Goal: Check status: Check status

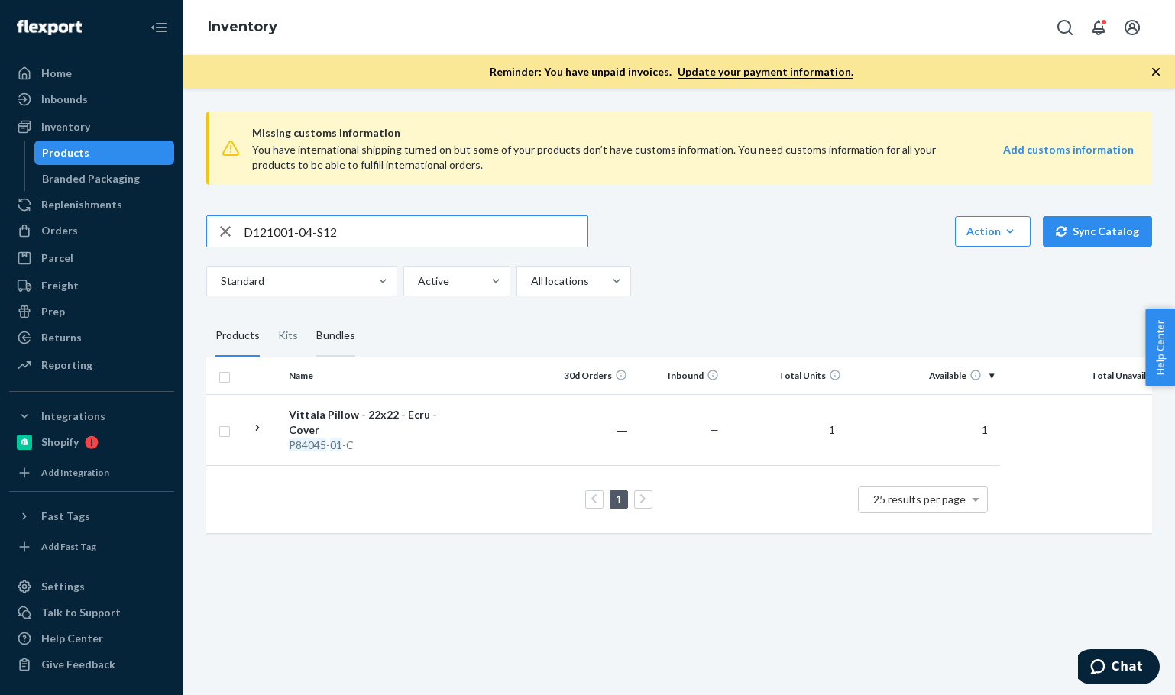
type input "D121001-04-S12"
drag, startPoint x: 340, startPoint y: 340, endPoint x: 574, endPoint y: 353, distance: 234.8
click at [343, 338] on div "Bundles" at bounding box center [335, 336] width 39 height 43
click at [307, 315] on input "Bundles" at bounding box center [307, 315] width 0 height 0
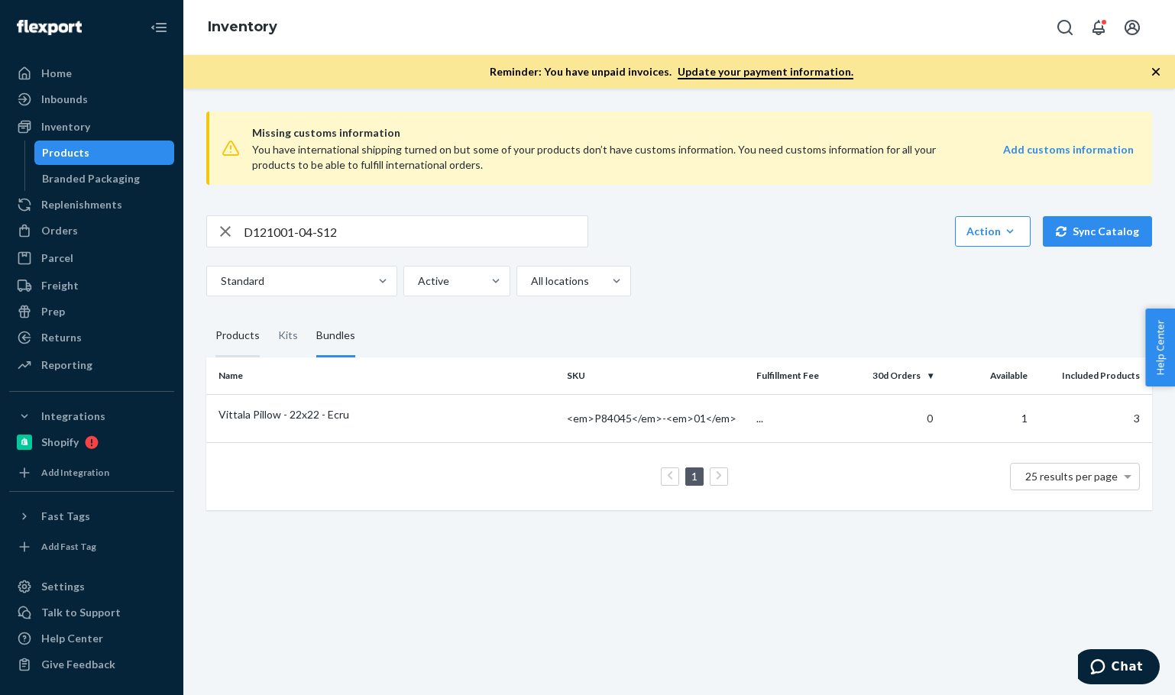
click at [234, 329] on div "Products" at bounding box center [237, 336] width 44 height 43
click at [206, 315] on input "Products" at bounding box center [206, 315] width 0 height 0
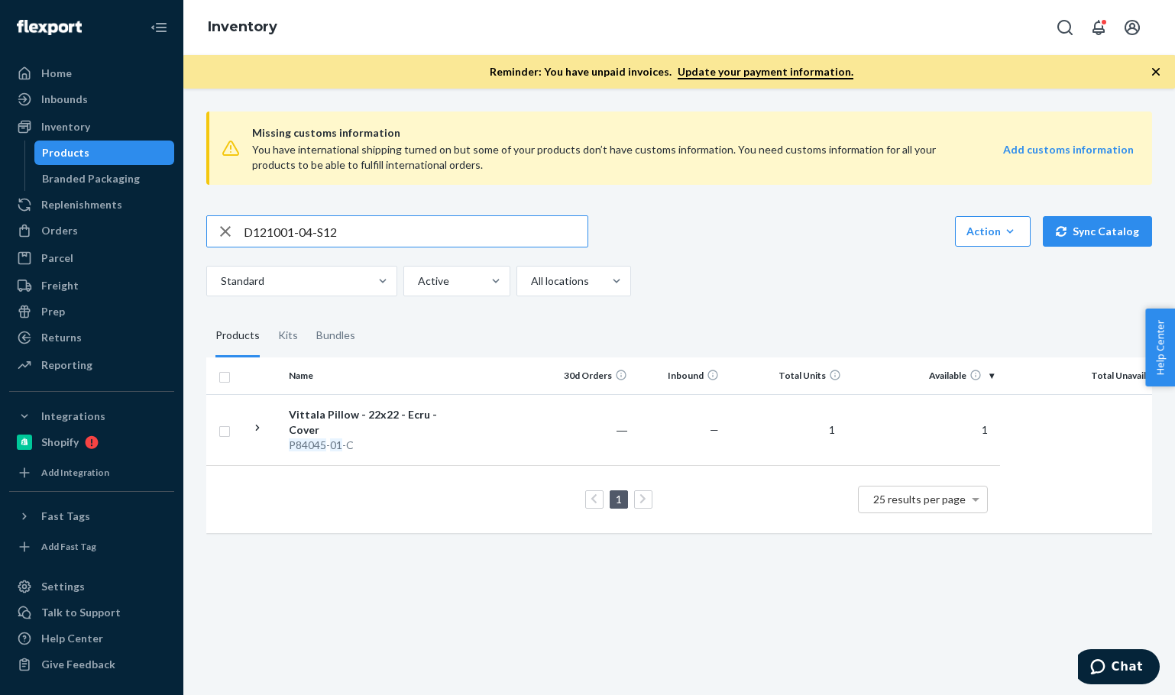
click at [383, 231] on input "D121001-04-S12" at bounding box center [416, 231] width 344 height 31
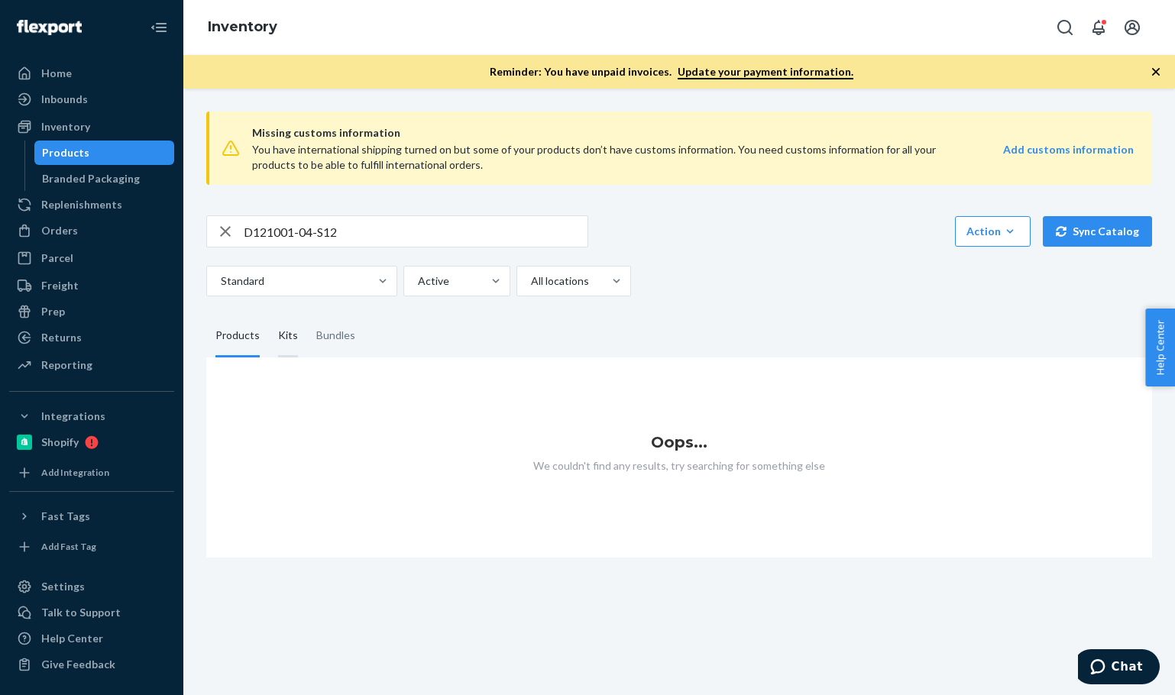
click at [296, 348] on div "Kits" at bounding box center [288, 336] width 38 height 43
click at [269, 315] on input "Kits" at bounding box center [269, 315] width 0 height 0
click at [340, 345] on div "Bundles" at bounding box center [335, 336] width 39 height 43
click at [307, 315] on input "Bundles" at bounding box center [307, 315] width 0 height 0
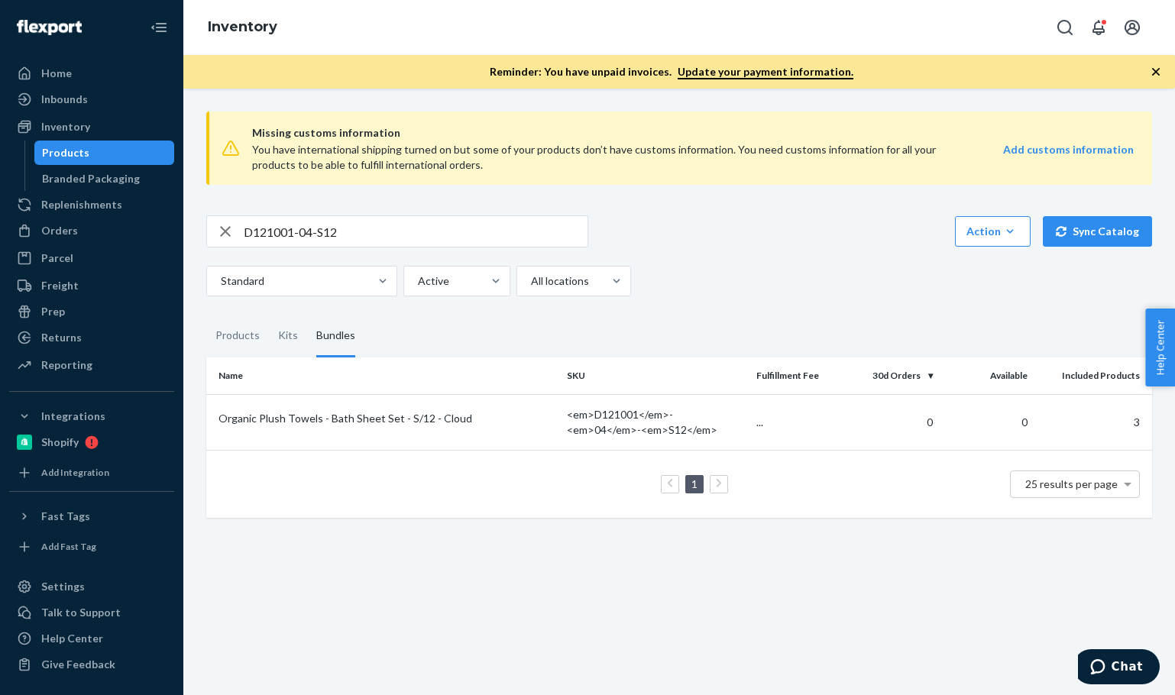
click at [716, 280] on div "Standard Active All locations" at bounding box center [673, 281] width 934 height 31
click at [870, 573] on div "Missing customs information You have international shipping turned on but some …" at bounding box center [678, 392] width 991 height 606
click at [394, 416] on div "Organic Plush Towels - Bath Sheet Set - S/12 - Cloud" at bounding box center [386, 418] width 336 height 15
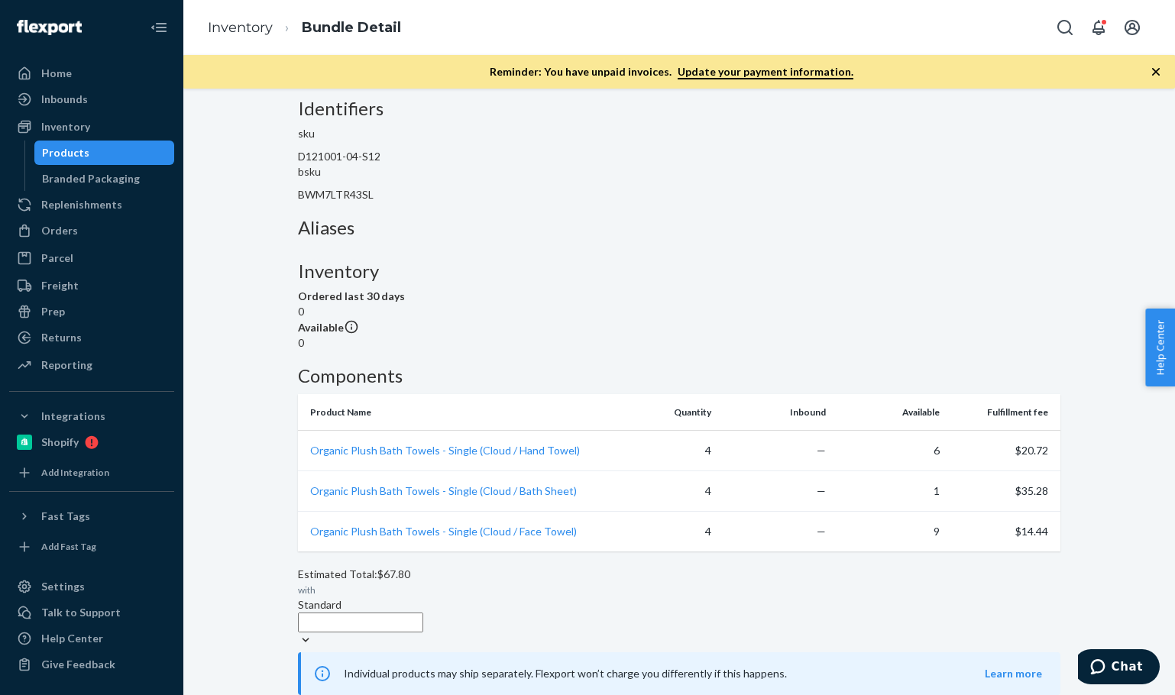
scroll to position [214, 0]
drag, startPoint x: 842, startPoint y: 634, endPoint x: 503, endPoint y: 631, distance: 339.9
click at [513, 666] on span "Individual products may ship separately. Flexport won’t charge you differently …" at bounding box center [664, 673] width 641 height 15
click at [500, 666] on span "Individual products may ship separately. Flexport won’t charge you differently …" at bounding box center [664, 673] width 641 height 15
drag, startPoint x: 500, startPoint y: 631, endPoint x: 577, endPoint y: 629, distance: 77.2
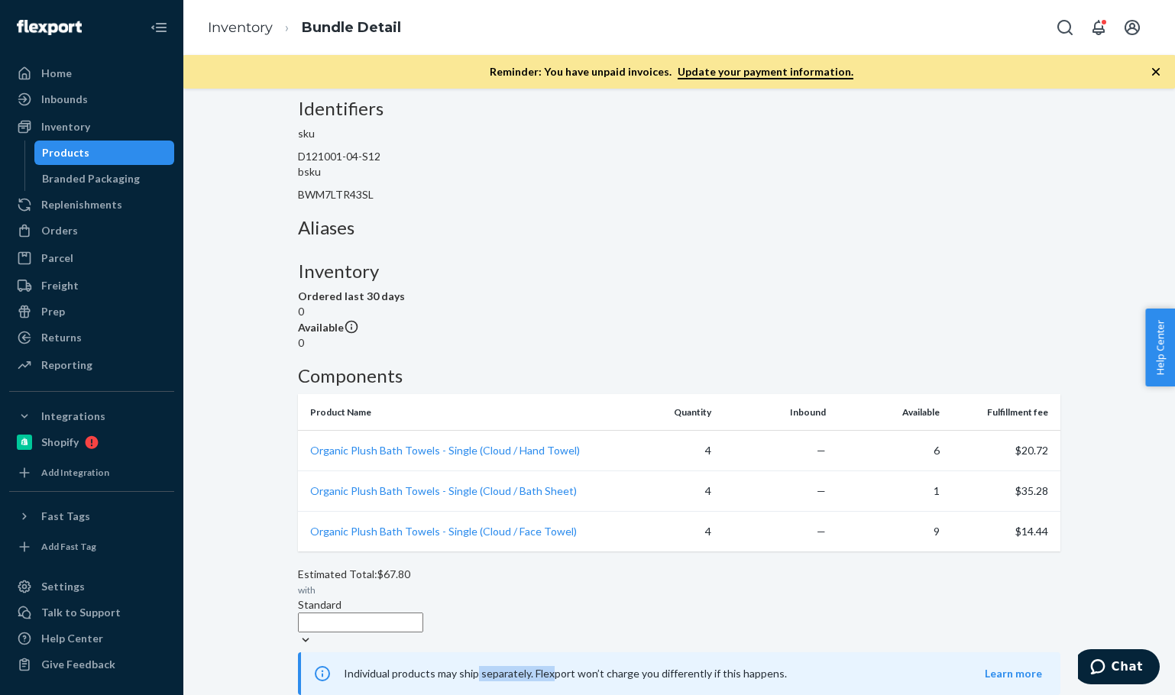
click at [577, 652] on div "Individual products may ship separately. Flexport won’t charge you differently …" at bounding box center [679, 673] width 762 height 43
click at [513, 578] on div "Estimated Total: $67.80 with Standard" at bounding box center [679, 608] width 762 height 82
click at [508, 577] on div "Estimated Total: $67.80 with Standard" at bounding box center [679, 608] width 762 height 82
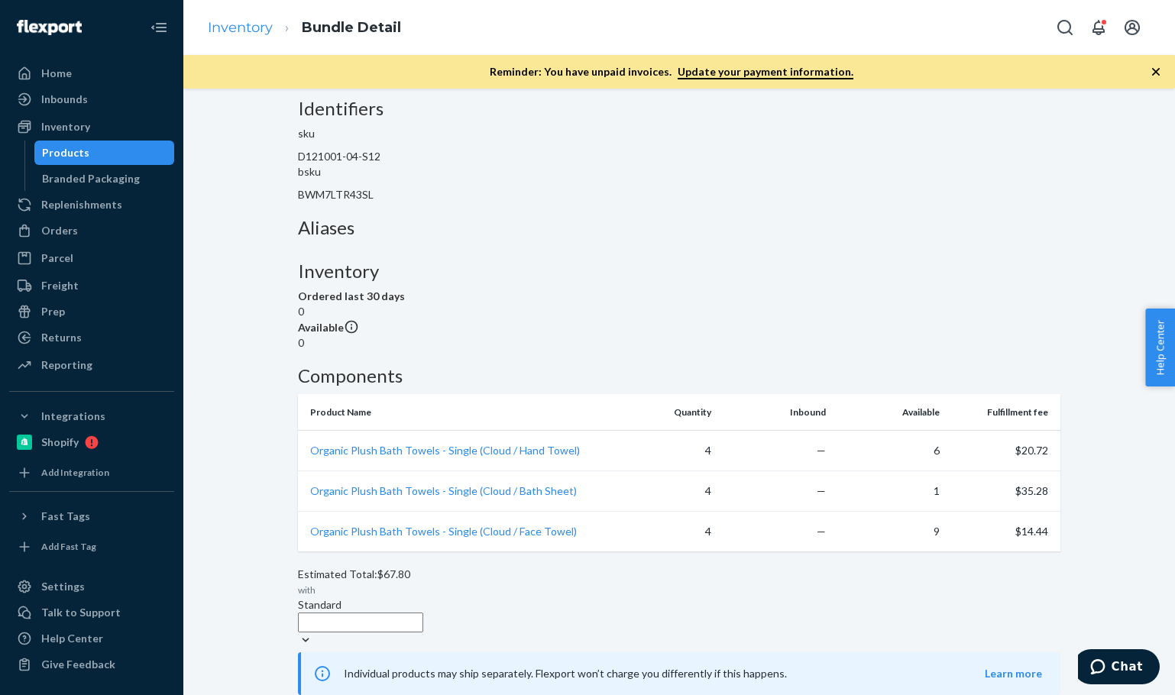
drag, startPoint x: 252, startPoint y: 40, endPoint x: 253, endPoint y: 28, distance: 11.5
click at [252, 37] on ol "Inventory Bundle Detail" at bounding box center [305, 27] width 218 height 45
click at [253, 28] on link "Inventory" at bounding box center [240, 27] width 65 height 17
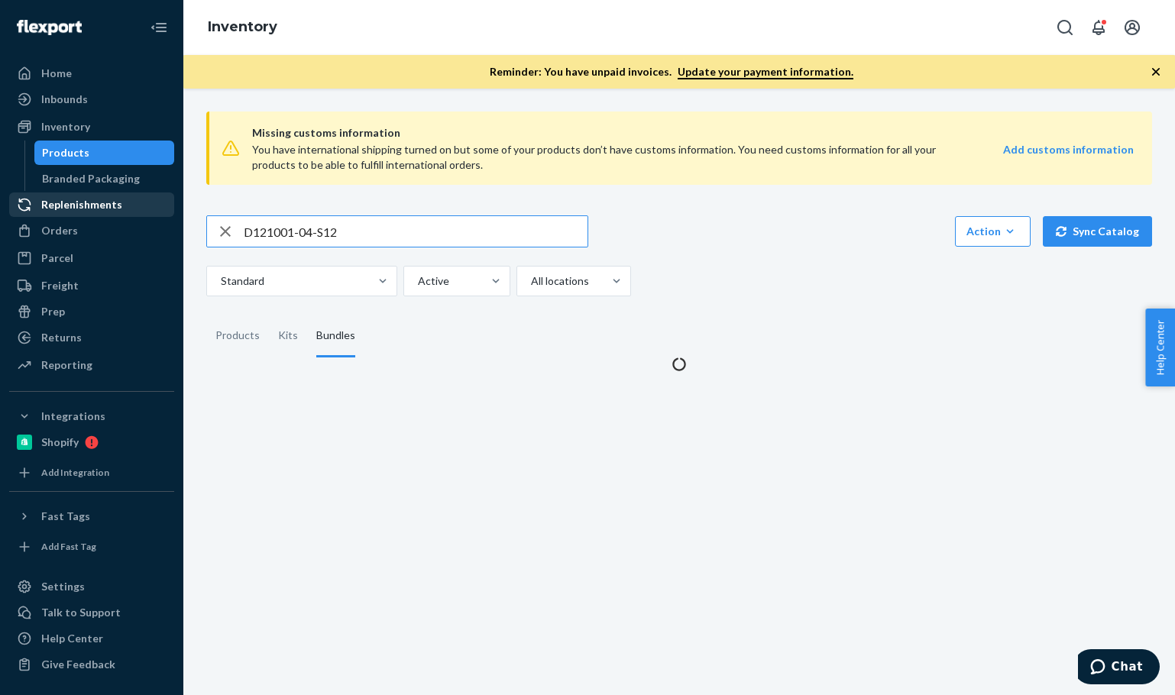
drag, startPoint x: 355, startPoint y: 219, endPoint x: 145, endPoint y: 194, distance: 211.6
click at [147, 194] on div "Home Inbounds Shipping Plans Problems Inventory Products Branded Packaging Repl…" at bounding box center [587, 347] width 1175 height 695
click at [474, 237] on input "C11002-02" at bounding box center [416, 231] width 344 height 31
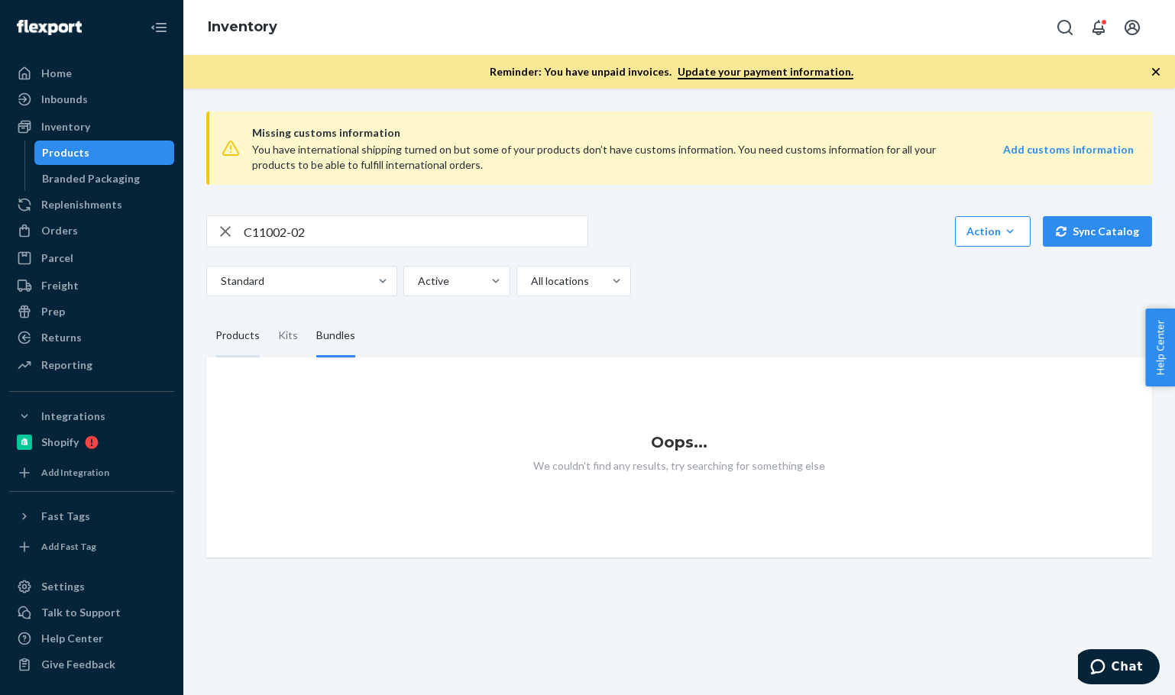
click at [222, 328] on div "Products" at bounding box center [237, 336] width 44 height 43
click at [206, 315] on input "Products" at bounding box center [206, 315] width 0 height 0
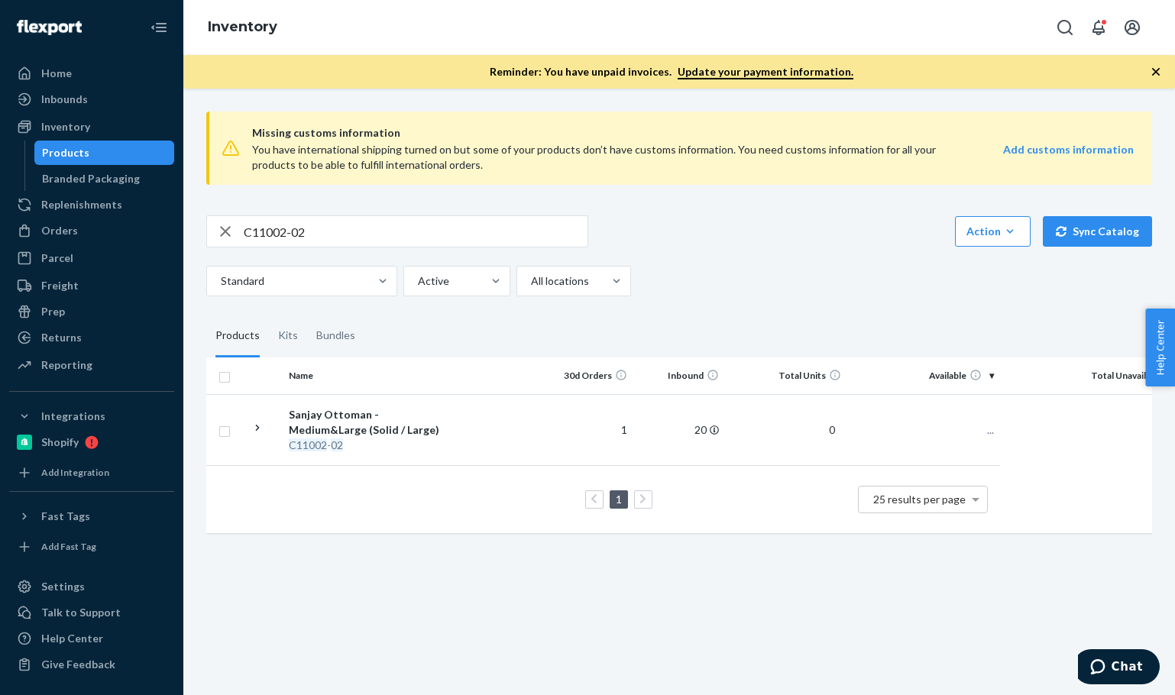
click at [520, 235] on input "C11002-02" at bounding box center [416, 231] width 344 height 31
click at [163, 189] on div "Home Inbounds Shipping Plans Problems Inventory Products Branded Packaging Repl…" at bounding box center [587, 347] width 1175 height 695
paste input "P84043-01"
click at [386, 238] on input "P84043-01" at bounding box center [416, 231] width 344 height 31
type input "P84043-01"
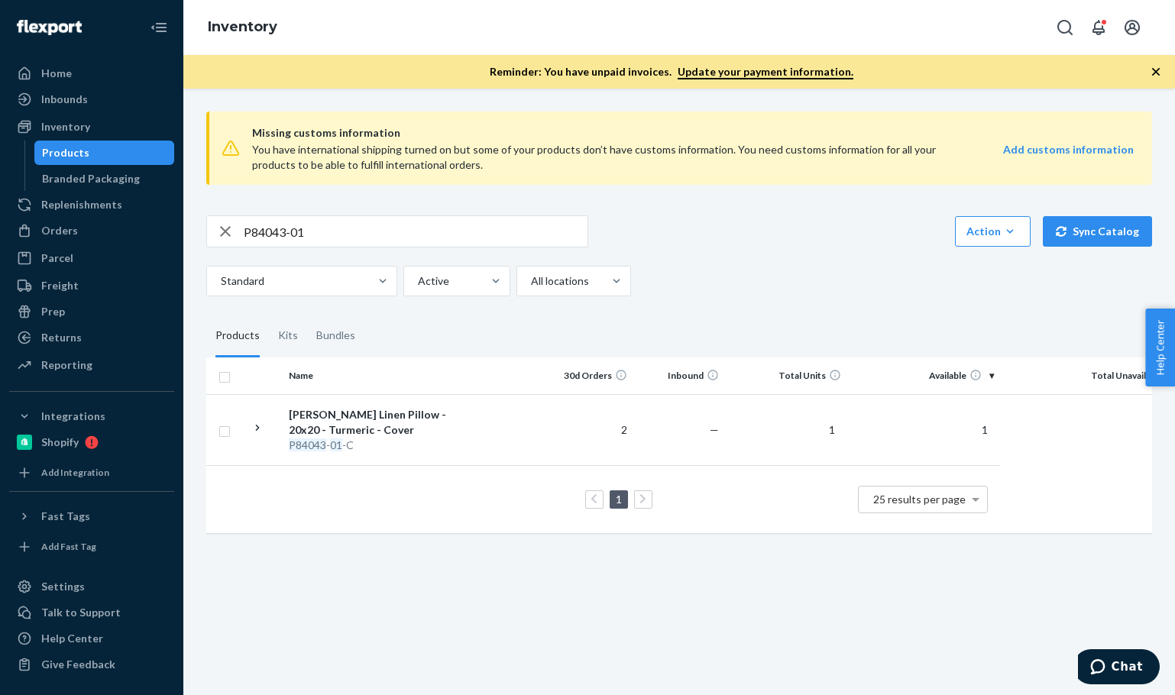
click at [551, 657] on div "Missing customs information You have international shipping turned on but some …" at bounding box center [678, 392] width 991 height 606
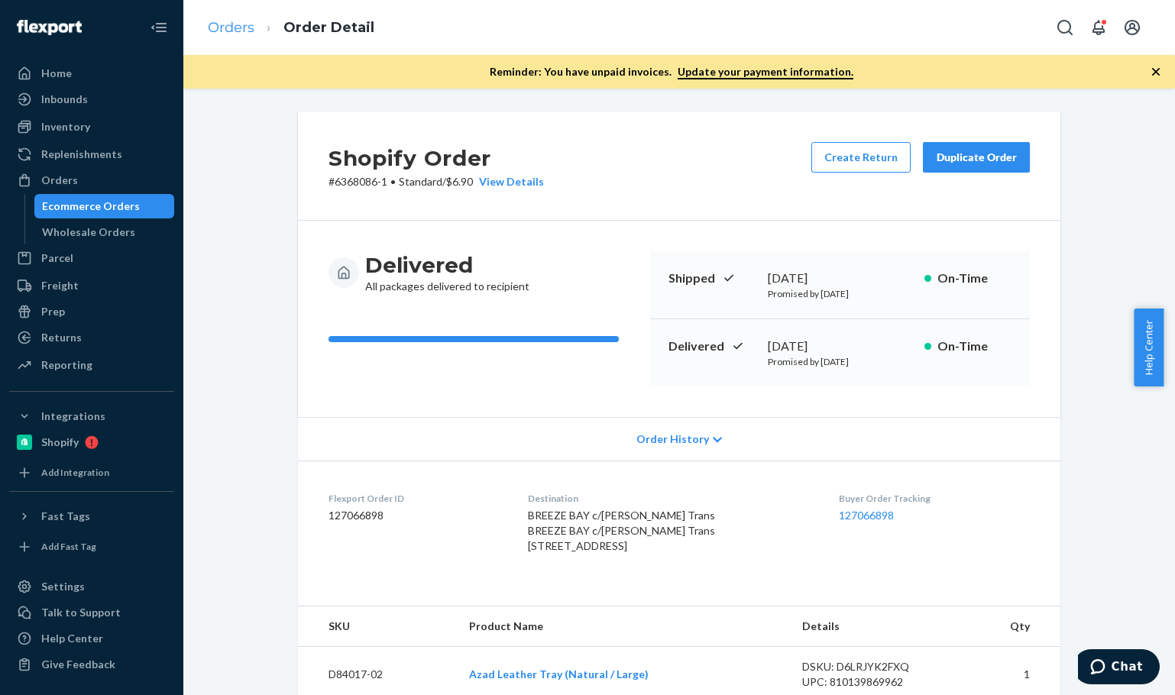
scroll to position [354, 0]
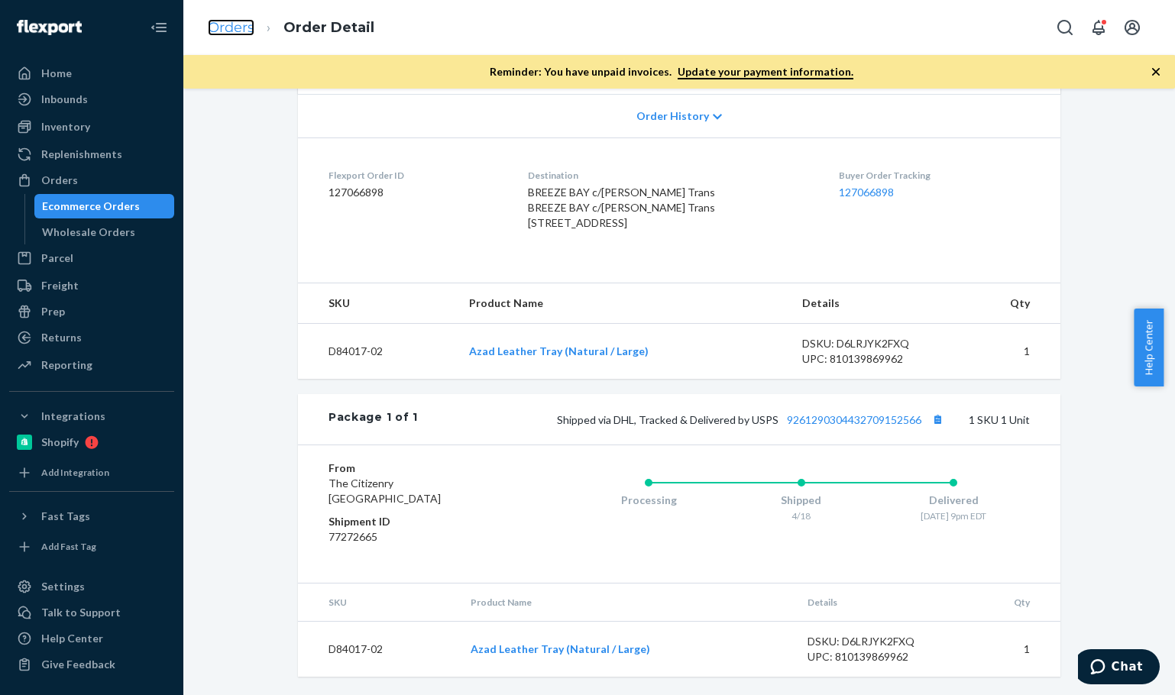
click at [217, 27] on link "Orders" at bounding box center [231, 27] width 47 height 17
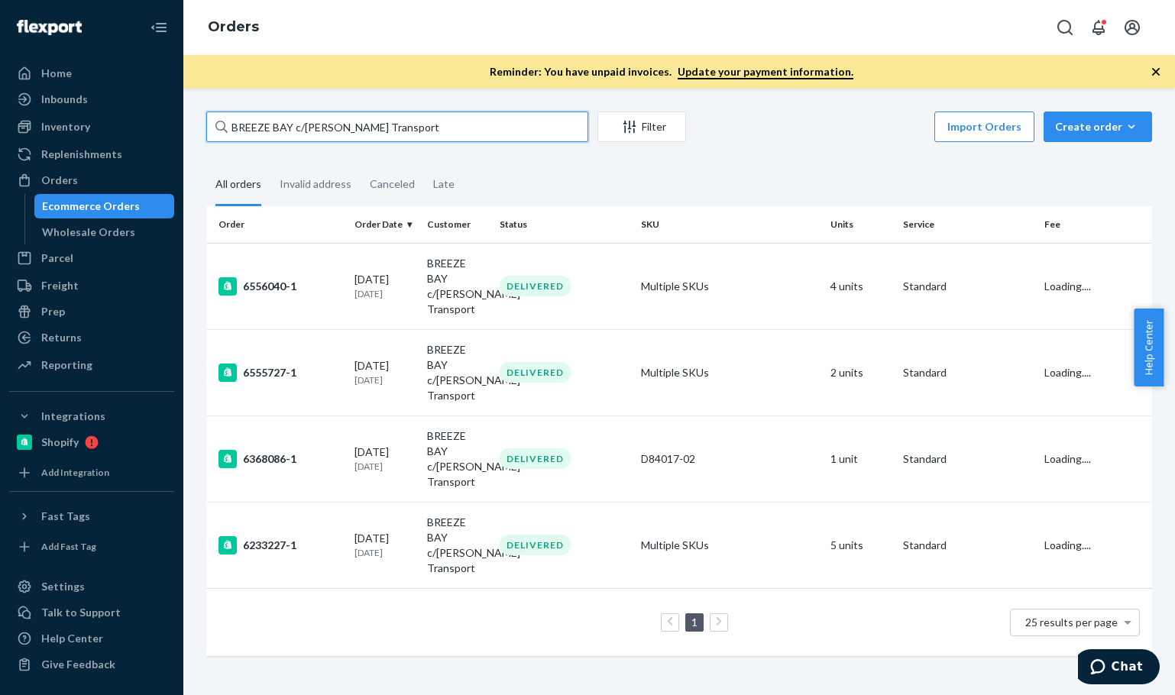
click at [361, 121] on input "BREEZE BAY c/[PERSON_NAME] Transport" at bounding box center [397, 127] width 382 height 31
paste input "[PERSON_NAME]"
click at [361, 121] on input "[PERSON_NAME]" at bounding box center [397, 127] width 382 height 31
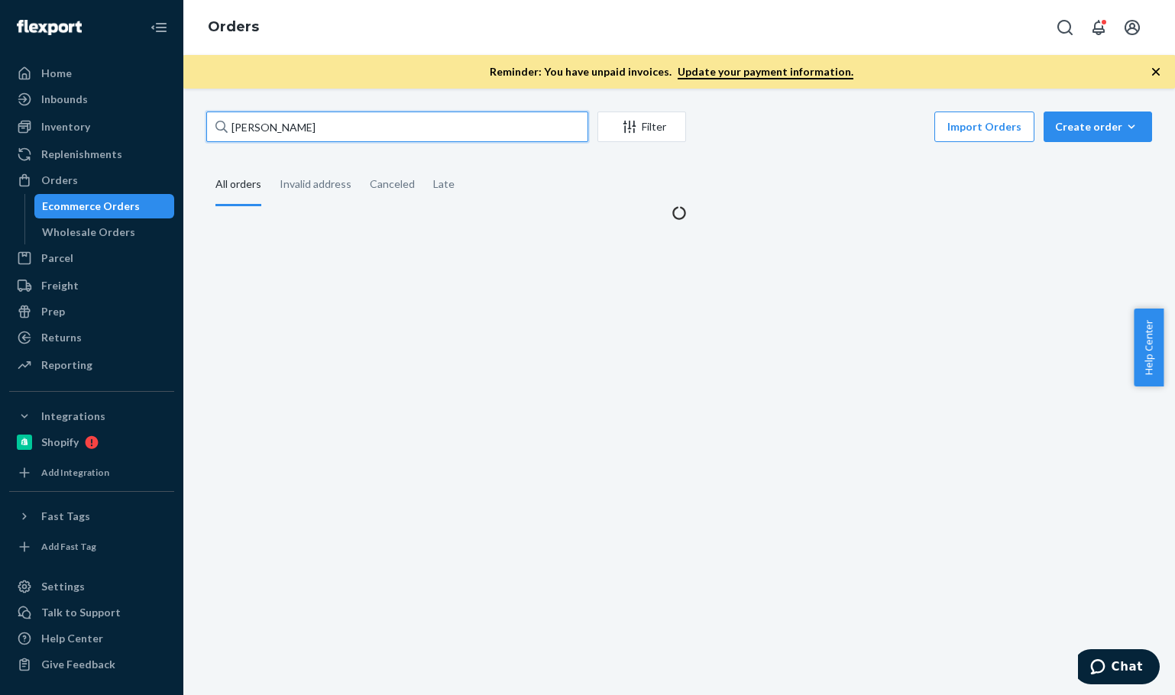
click at [361, 121] on input "[PERSON_NAME]" at bounding box center [397, 127] width 382 height 31
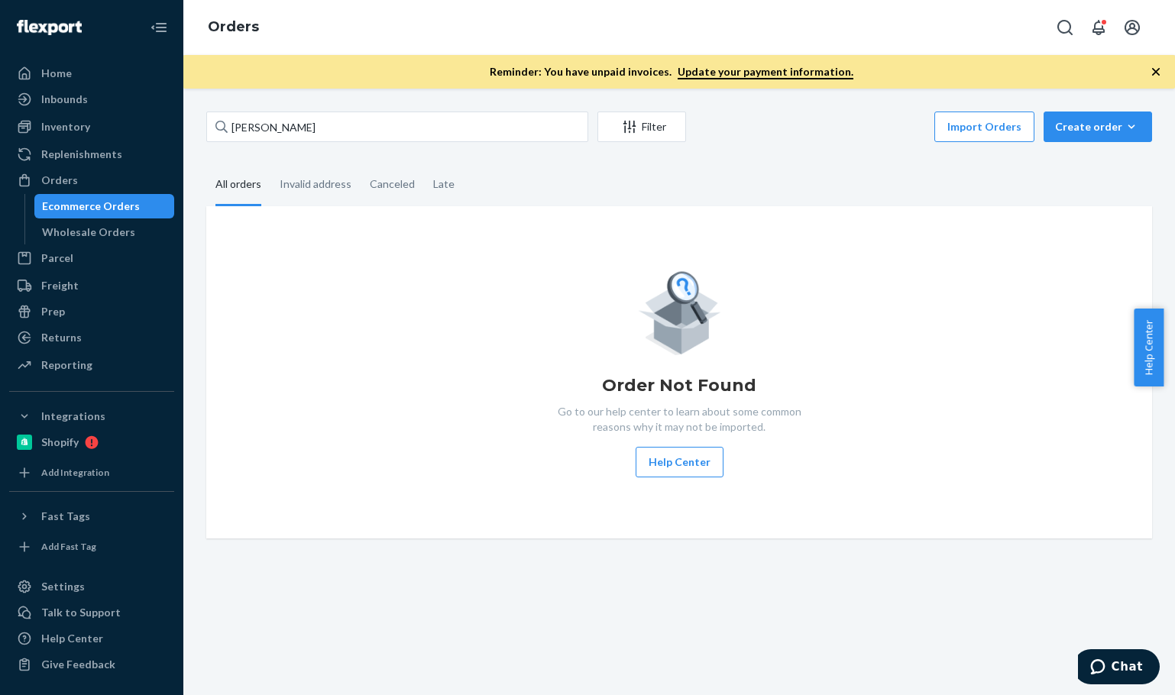
click at [739, 135] on div "Import Orders Create order Ecommerce order Removal order" at bounding box center [923, 129] width 457 height 34
drag, startPoint x: 369, startPoint y: 111, endPoint x: 144, endPoint y: 80, distance: 227.4
click at [153, 78] on div "Home Inbounds Shipping Plans Problems Inventory Products Branded Packaging Repl…" at bounding box center [587, 347] width 1175 height 695
click at [351, 127] on input "[PERSON_NAME]" at bounding box center [397, 127] width 382 height 31
drag, startPoint x: 144, startPoint y: 89, endPoint x: 124, endPoint y: 86, distance: 20.8
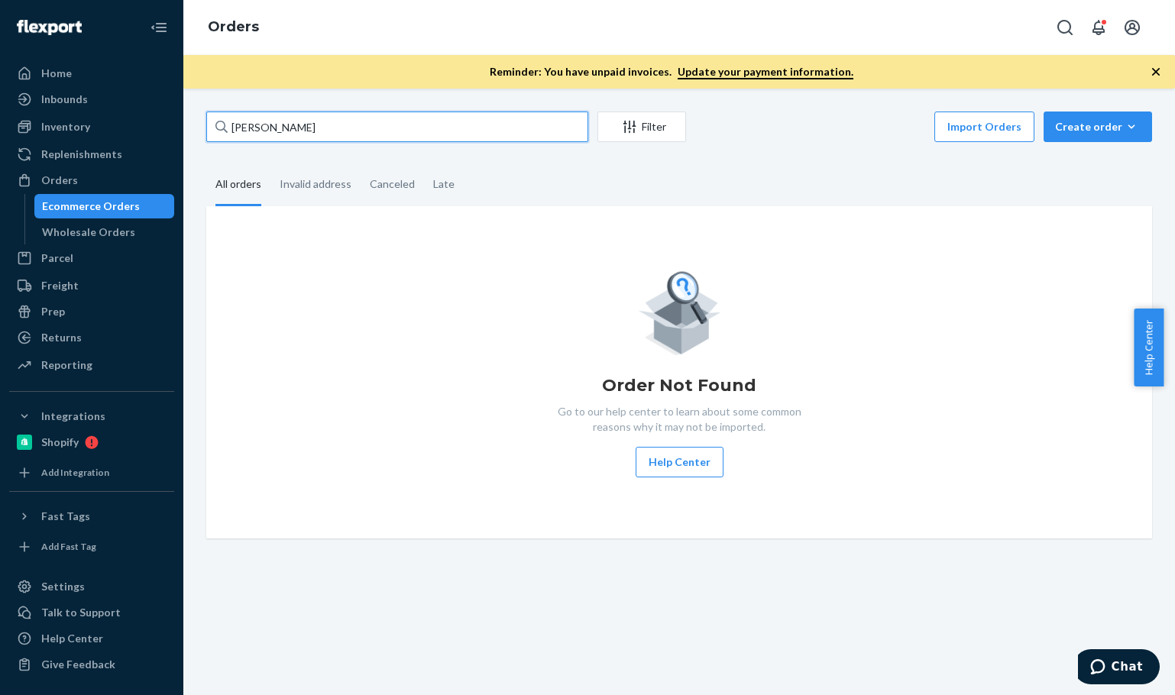
click at [127, 86] on div "Home Inbounds Shipping Plans Problems Inventory Products Branded Packaging Repl…" at bounding box center [587, 347] width 1175 height 695
paste input "[PERSON_NAME]"
click at [396, 130] on input "[PERSON_NAME]" at bounding box center [397, 127] width 382 height 31
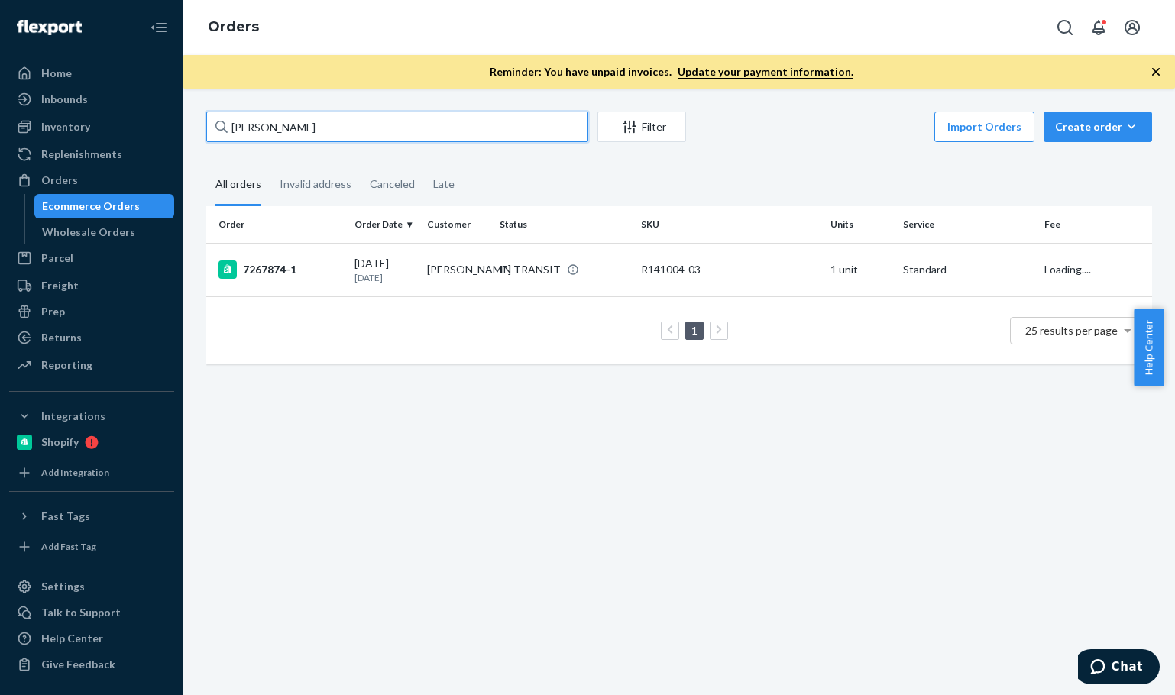
click at [396, 130] on input "[PERSON_NAME]" at bounding box center [397, 127] width 382 height 31
type input "[PERSON_NAME]"
click at [332, 275] on div "7267874-1" at bounding box center [280, 269] width 124 height 18
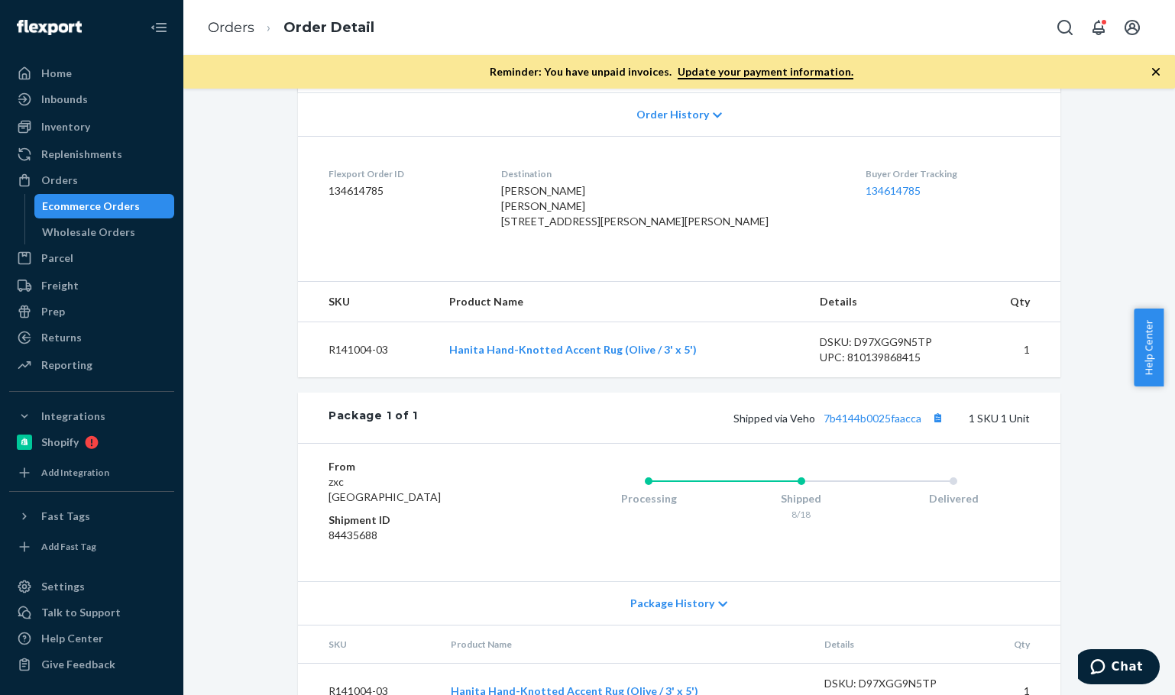
scroll to position [397, 0]
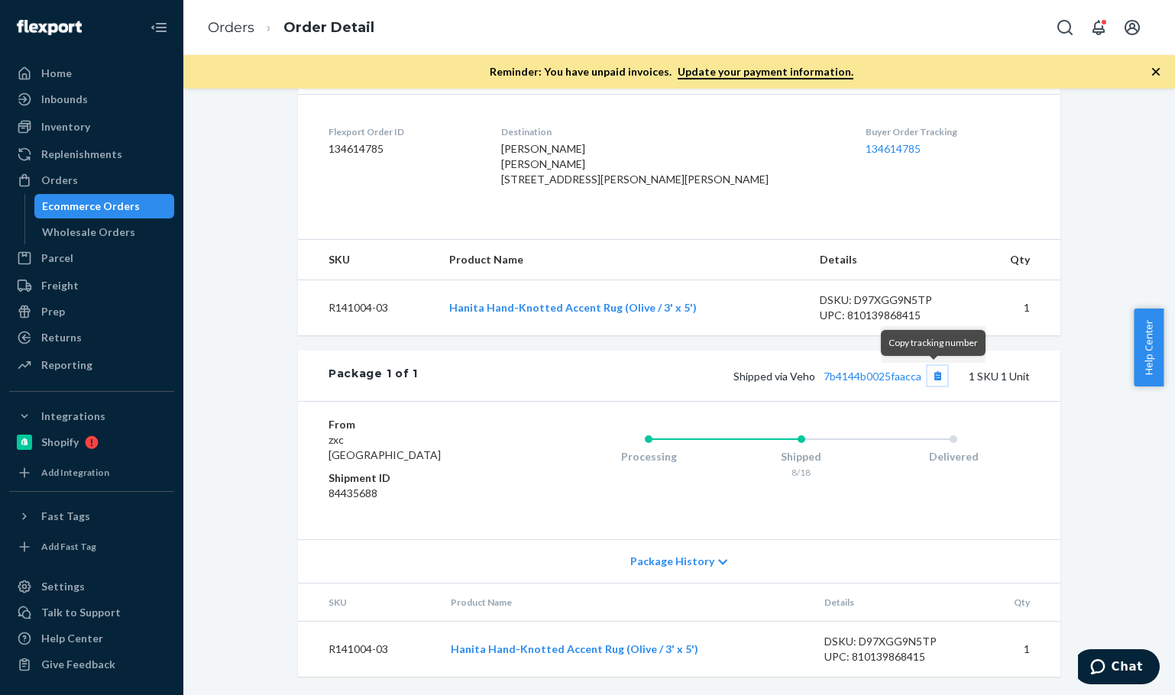
drag, startPoint x: 932, startPoint y: 381, endPoint x: 922, endPoint y: 380, distance: 10.0
click at [932, 381] on button "Copy tracking number" at bounding box center [937, 376] width 20 height 20
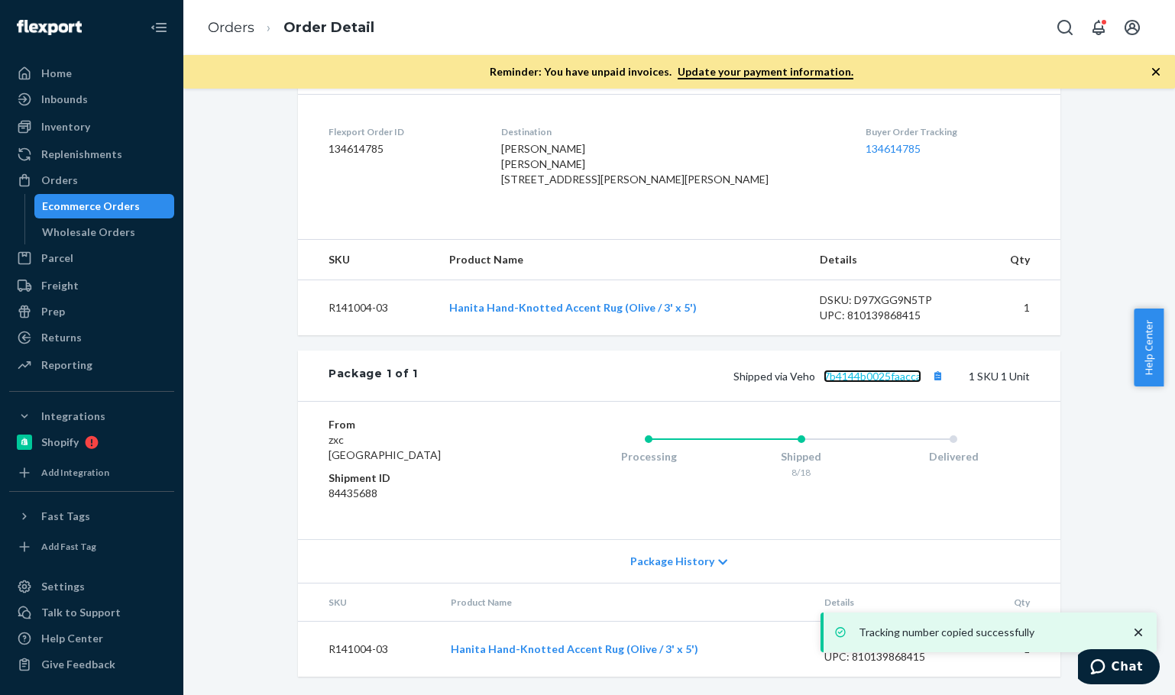
click at [888, 380] on link "7b4144b0025faacca" at bounding box center [872, 376] width 98 height 13
